Goal: Complete application form

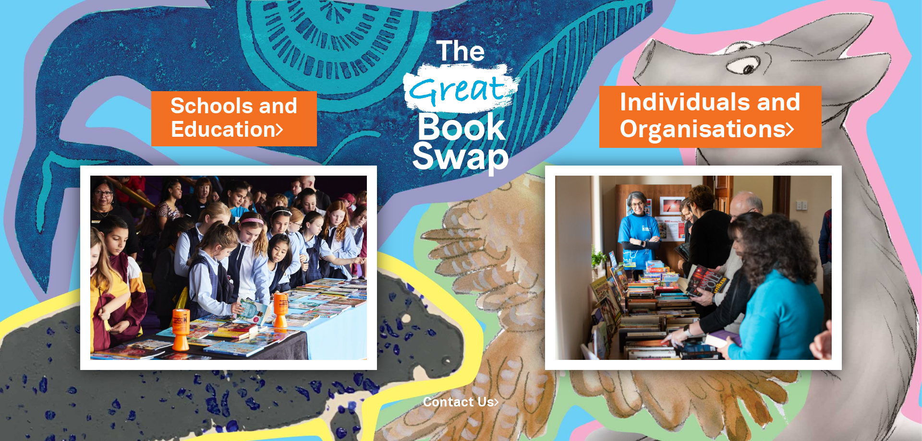
click at [719, 112] on link "Individuals and Organisations" at bounding box center [711, 116] width 182 height 61
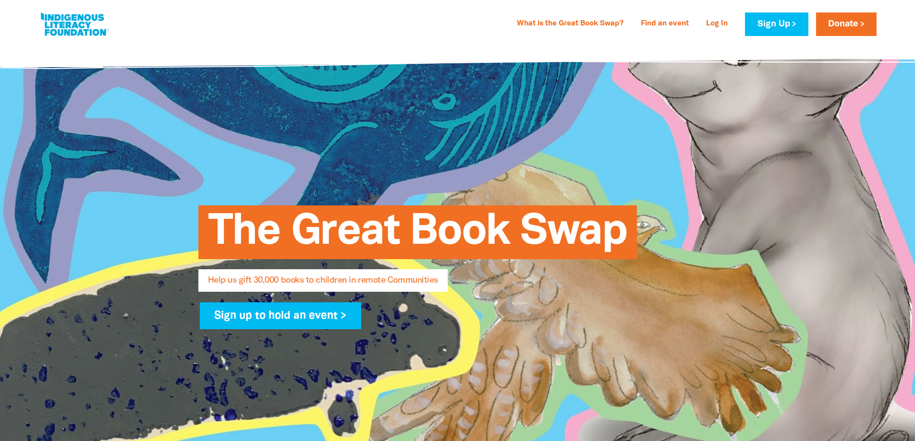
select select "AU"
type input "CAA Reconcilliation Working Group"
type input "Courts Administration Authority"
type input "jessica.tidswell@courts.sa.gov.au"
type input "+61 481 264 212"
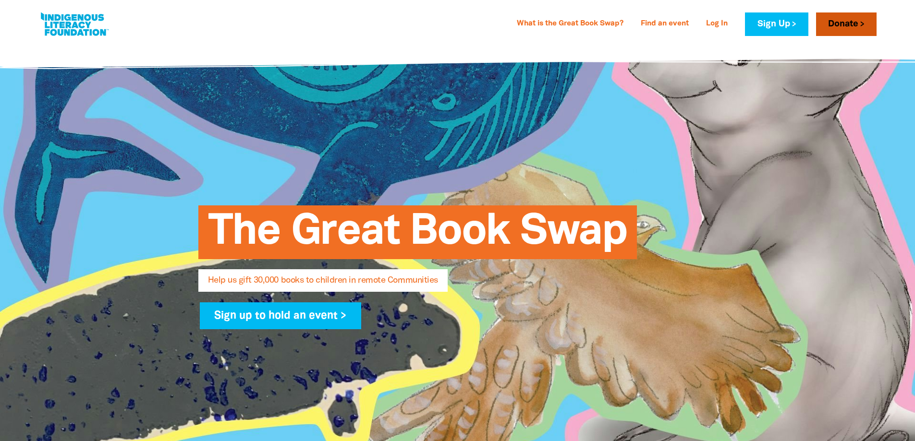
type input "Kaurna Country"
type input "260–280 Victoria Square, Adelaide, SA 5000, AU"
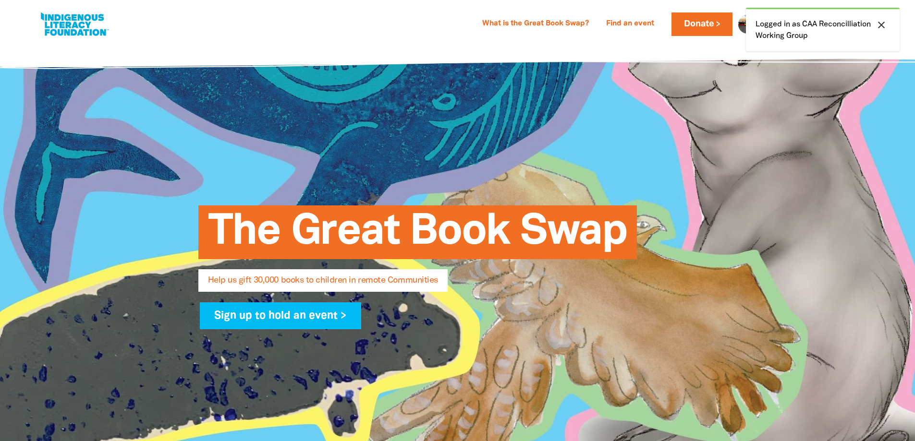
click at [878, 30] on icon "close" at bounding box center [882, 25] width 12 height 12
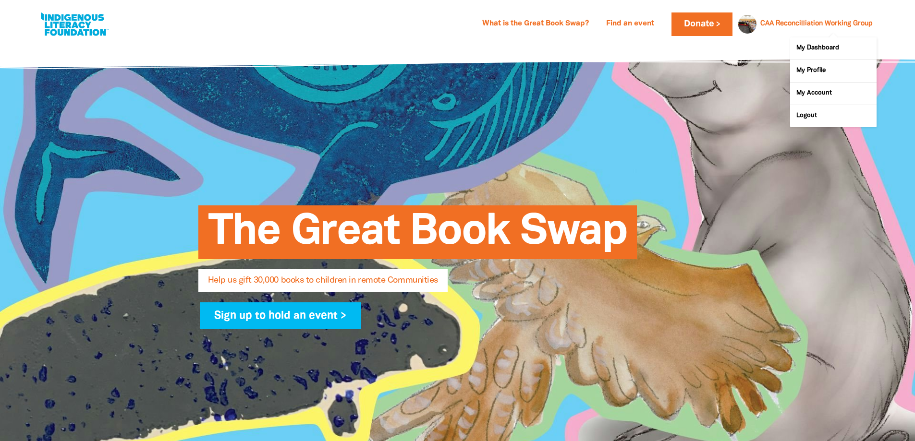
click at [835, 24] on link "CAA Reconcilliation Working Group" at bounding box center [816, 24] width 112 height 7
click at [815, 46] on link "My Dashboard" at bounding box center [833, 48] width 86 height 22
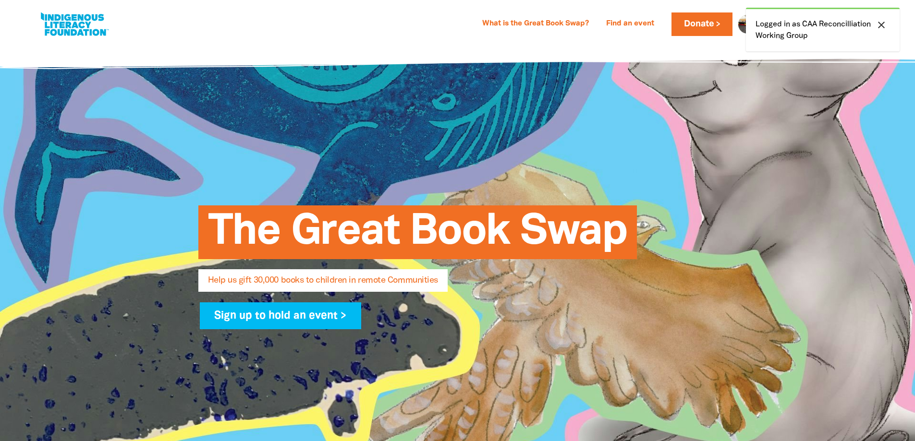
select select "AU"
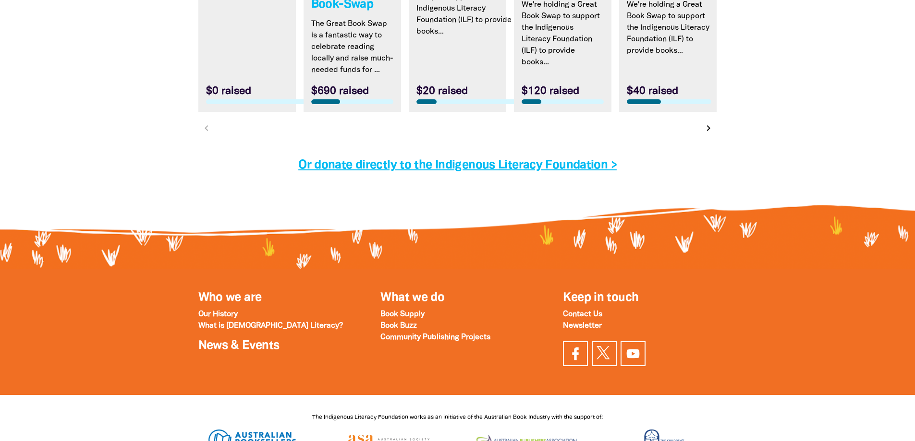
scroll to position [3201, 0]
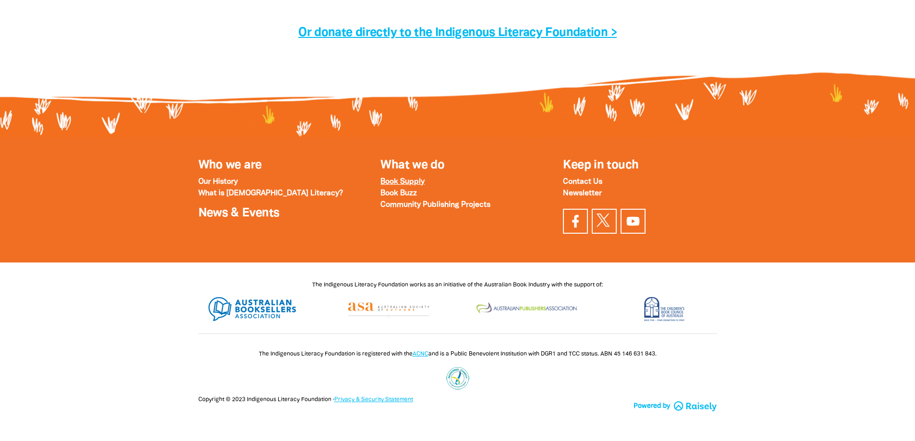
click at [409, 180] on strong "Book Supply" at bounding box center [402, 182] width 44 height 7
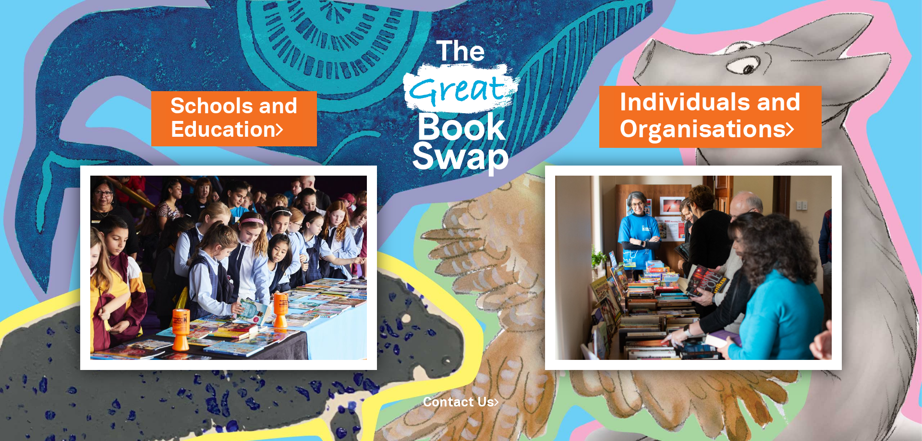
click at [678, 112] on link "Individuals and Organisations" at bounding box center [711, 116] width 182 height 61
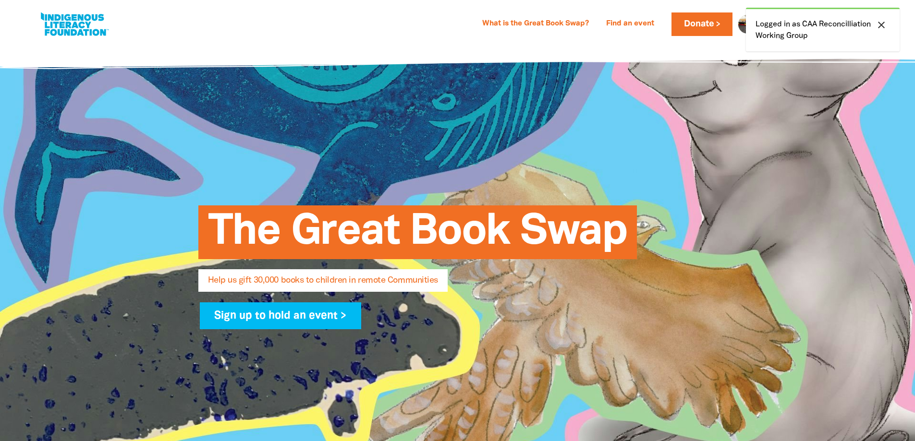
select select "AU"
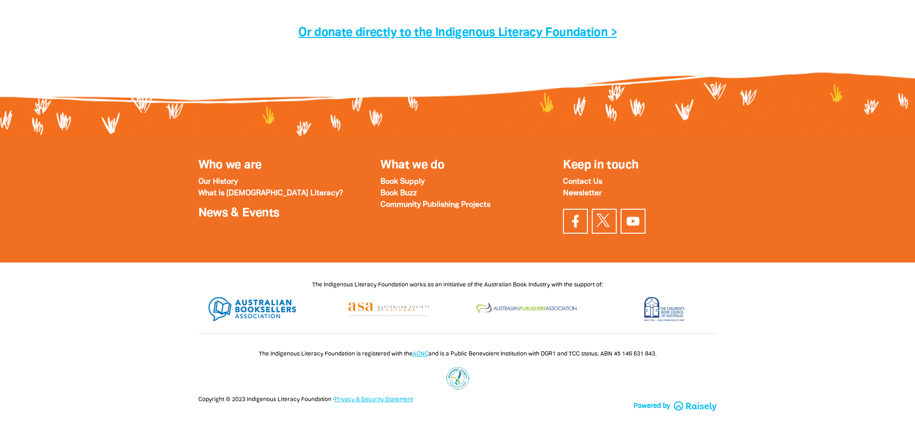
scroll to position [3107, 0]
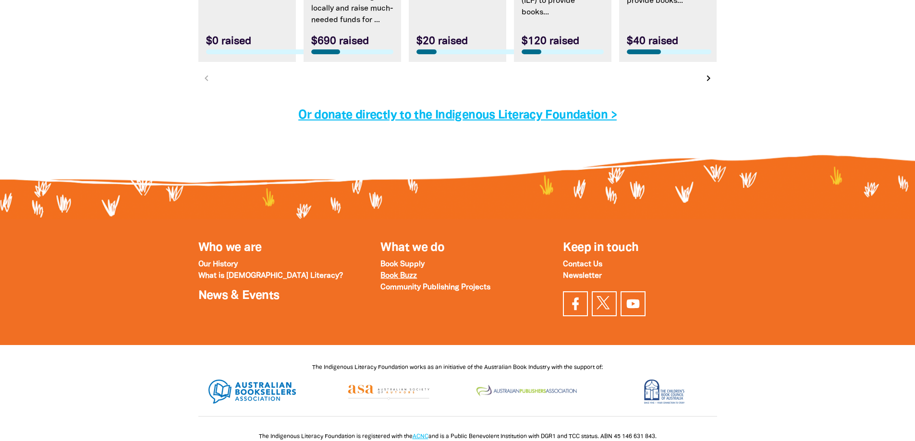
click at [403, 280] on strong "Book Buzz" at bounding box center [398, 276] width 37 height 7
